Goal: Information Seeking & Learning: Learn about a topic

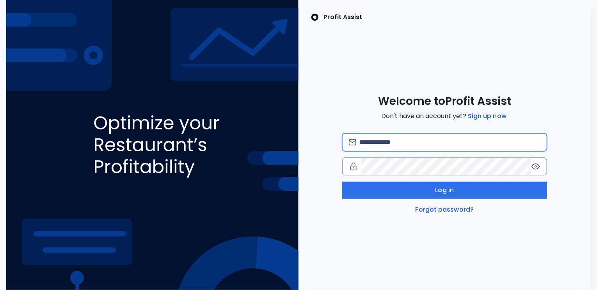
click at [412, 144] on input "email" at bounding box center [449, 142] width 181 height 17
type input "**********"
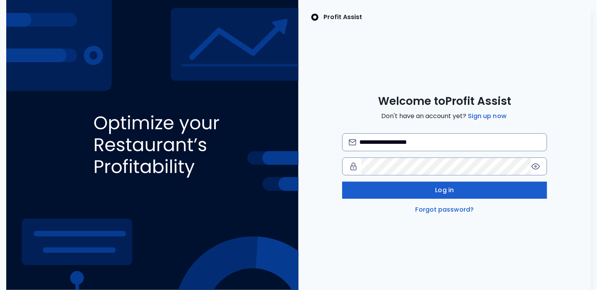
click at [424, 187] on button "Log in" at bounding box center [444, 190] width 205 height 17
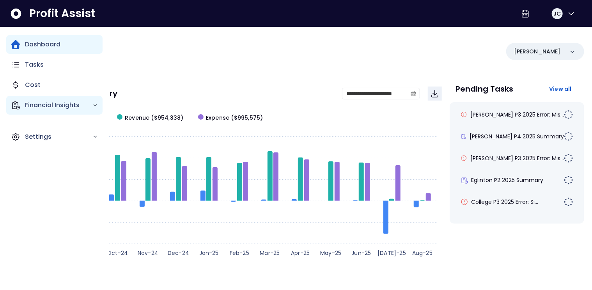
click at [57, 105] on p "Financial Insights" at bounding box center [58, 105] width 67 height 9
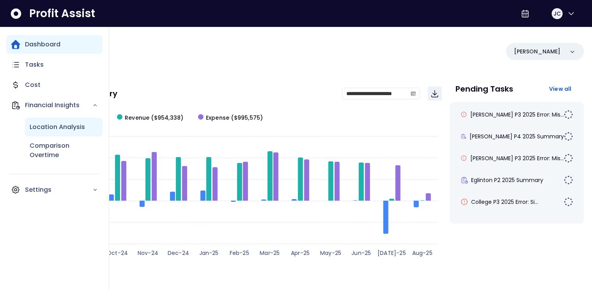
click at [59, 123] on p "Location Analysis" at bounding box center [57, 127] width 55 height 9
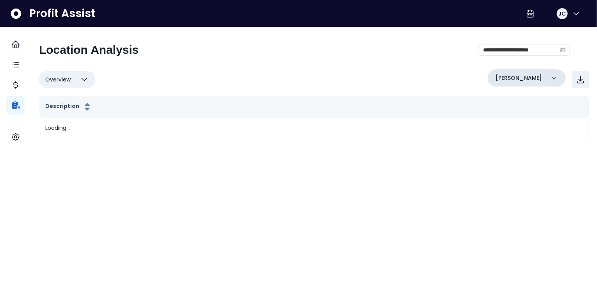
click at [513, 76] on p "[PERSON_NAME]" at bounding box center [518, 78] width 46 height 8
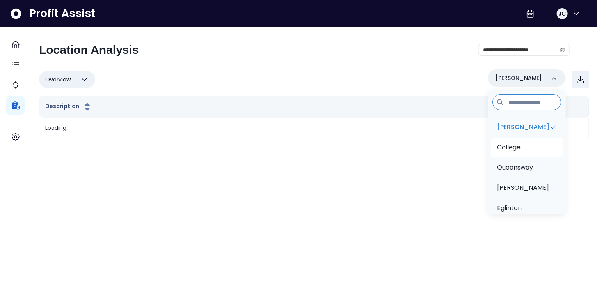
click at [517, 145] on p "College" at bounding box center [508, 147] width 23 height 9
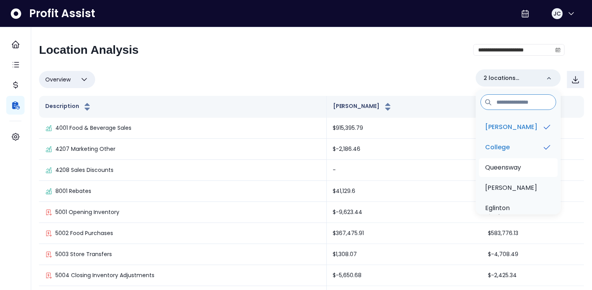
click at [517, 172] on p "Queensway" at bounding box center [503, 167] width 36 height 9
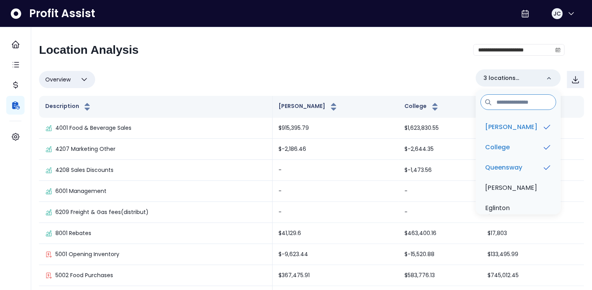
click at [308, 50] on div "**********" at bounding box center [302, 53] width 526 height 20
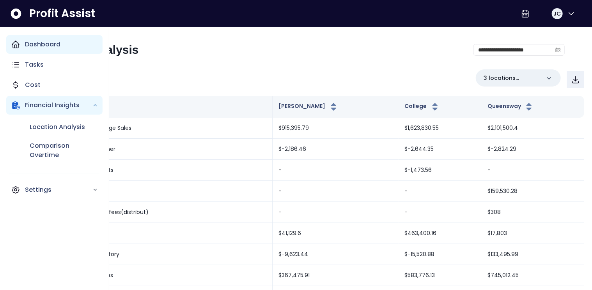
click at [27, 46] on p "Dashboard" at bounding box center [43, 44] width 36 height 9
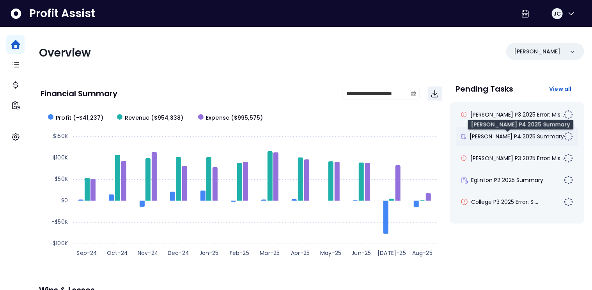
click at [482, 134] on span "[PERSON_NAME] P4 2025 Summary" at bounding box center [517, 137] width 94 height 8
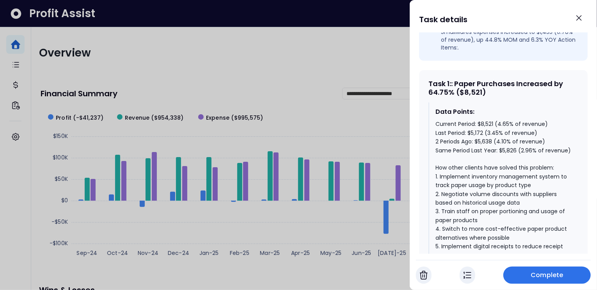
scroll to position [328, 0]
drag, startPoint x: 428, startPoint y: 78, endPoint x: 454, endPoint y: 78, distance: 26.5
click at [453, 78] on div "Task 1 : : Paper Purchases Increased by 64.75% ($8,521) Data Points: Current Pe…" at bounding box center [503, 222] width 169 height 304
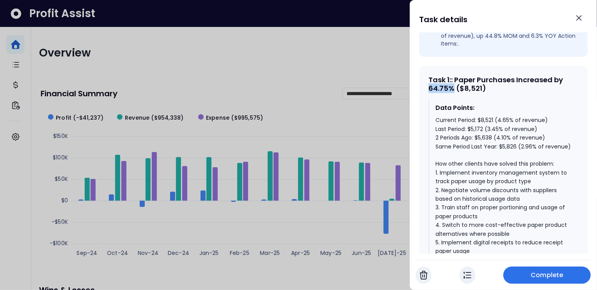
scroll to position [336, 0]
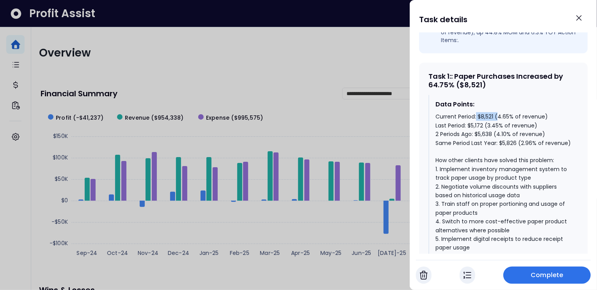
drag, startPoint x: 476, startPoint y: 101, endPoint x: 497, endPoint y: 101, distance: 21.5
click at [497, 112] on div "Current Period: $8,521 (4.65% of revenue) Last Period: $5,172 (3.45% of revenue…" at bounding box center [503, 203] width 137 height 183
drag, startPoint x: 486, startPoint y: 111, endPoint x: 469, endPoint y: 113, distance: 17.6
click at [469, 113] on div "Current Period: $8,521 (4.65% of revenue) Last Period: $5,172 (3.45% of revenue…" at bounding box center [503, 203] width 137 height 183
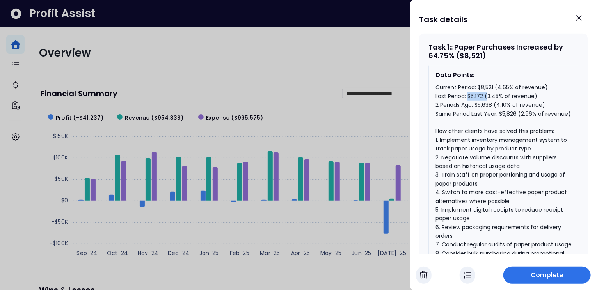
scroll to position [371, 0]
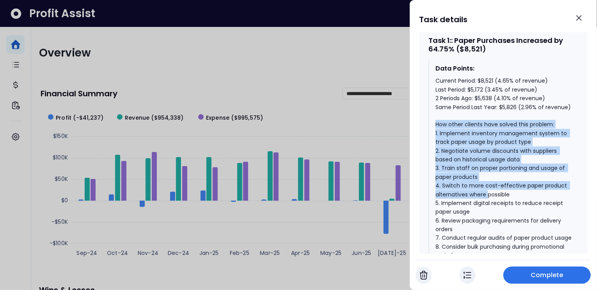
drag, startPoint x: 436, startPoint y: 120, endPoint x: 488, endPoint y: 190, distance: 87.5
click at [488, 192] on div "Current Period: $8,521 (4.65% of revenue) Last Period: $5,172 (3.45% of revenue…" at bounding box center [503, 167] width 137 height 183
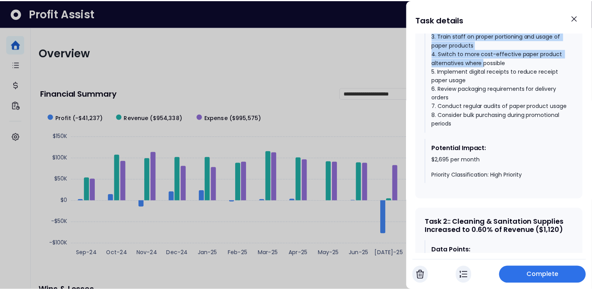
scroll to position [524, 0]
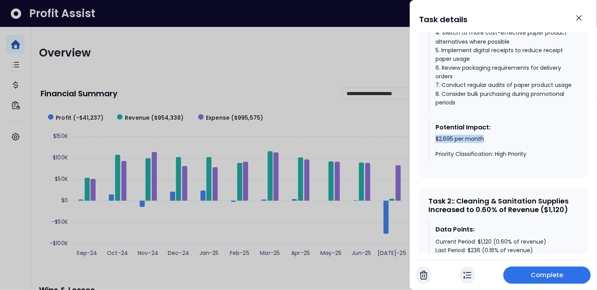
drag, startPoint x: 433, startPoint y: 142, endPoint x: 515, endPoint y: 141, distance: 81.9
click at [514, 141] on div "Potential Impact: $2,695 per month Priority Classification: High Priority" at bounding box center [503, 140] width 150 height 45
click at [578, 19] on icon "Close" at bounding box center [579, 18] width 5 height 5
